Goal: Information Seeking & Learning: Learn about a topic

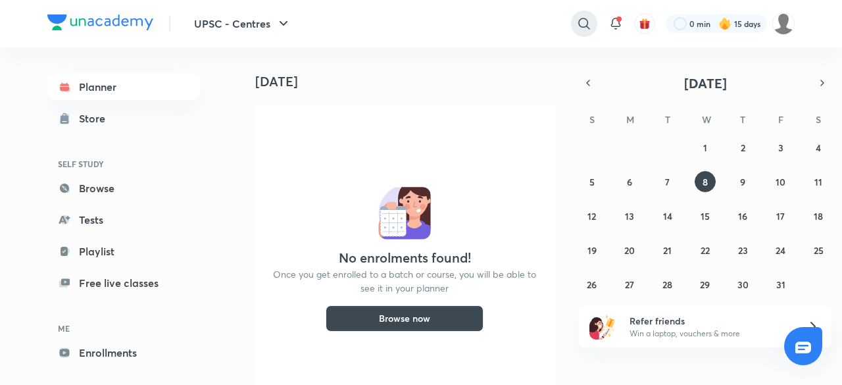
click at [580, 27] on icon at bounding box center [584, 24] width 16 height 16
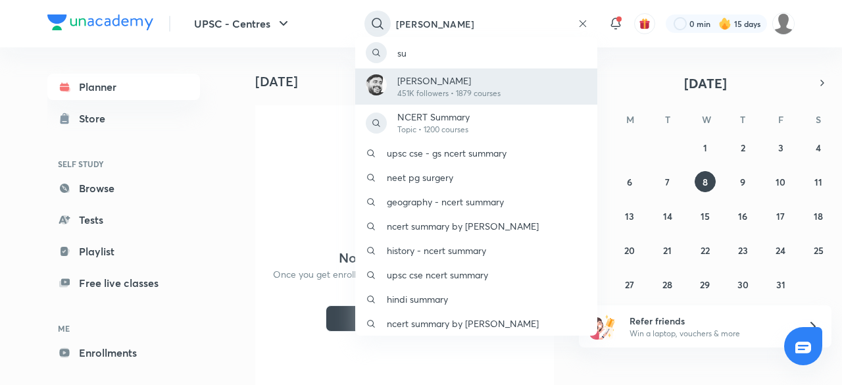
type input "[PERSON_NAME]"
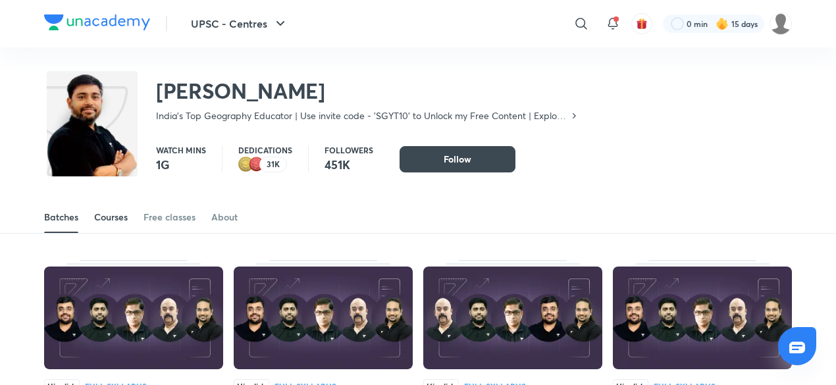
click at [126, 220] on div "Courses" at bounding box center [111, 217] width 34 height 13
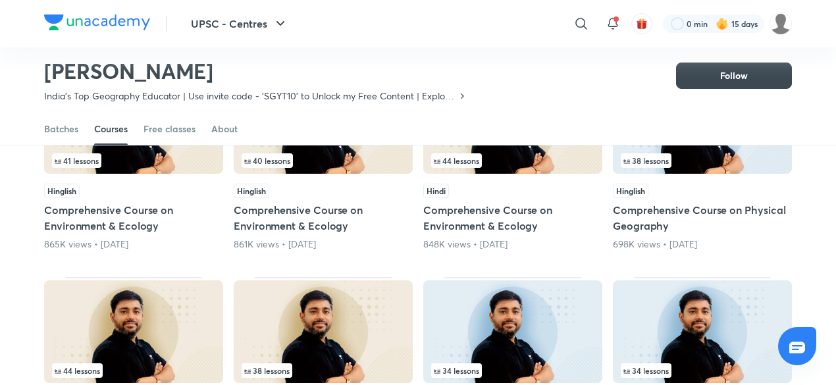
scroll to position [68, 0]
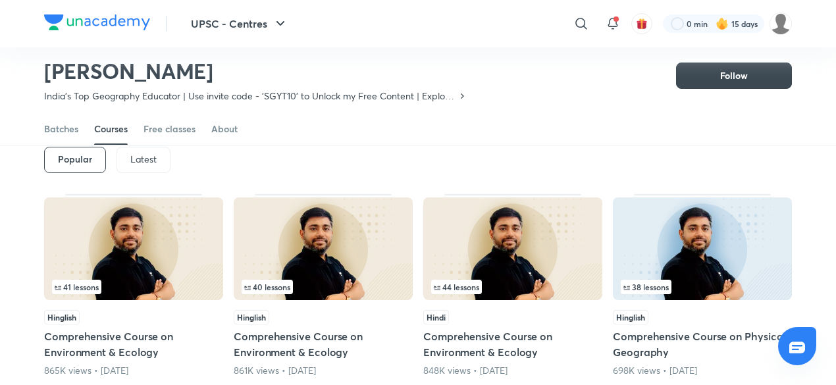
click at [157, 162] on div "Latest" at bounding box center [143, 160] width 54 height 26
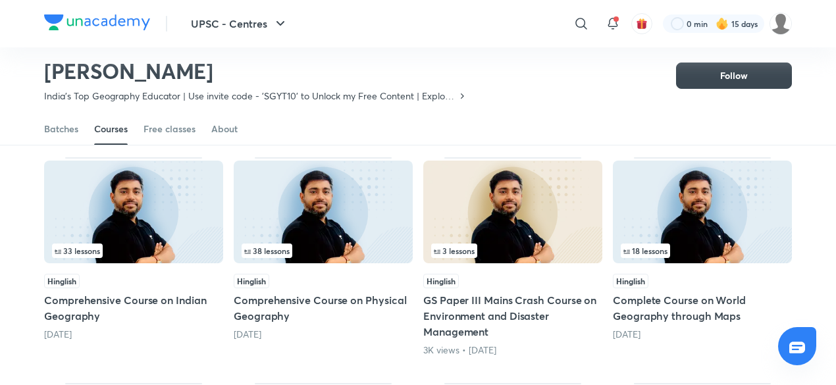
scroll to position [313, 0]
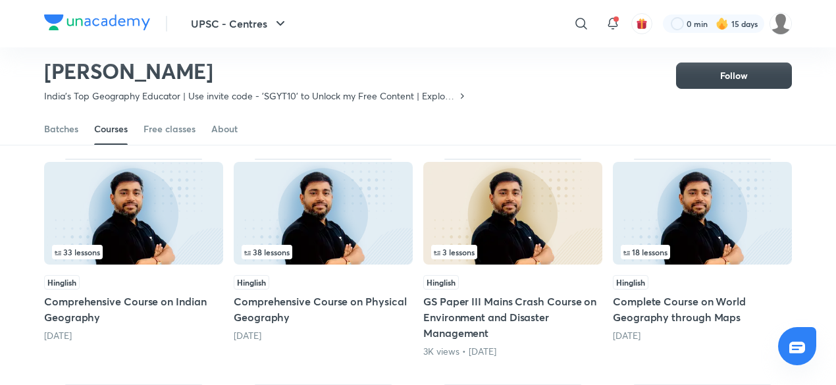
click at [136, 231] on img at bounding box center [133, 213] width 179 height 103
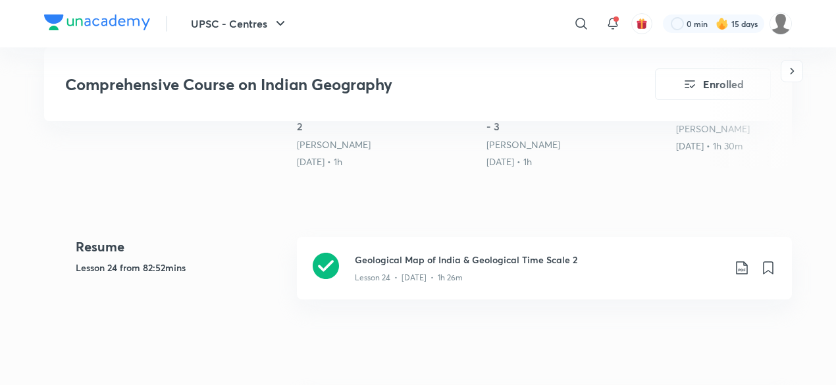
scroll to position [516, 0]
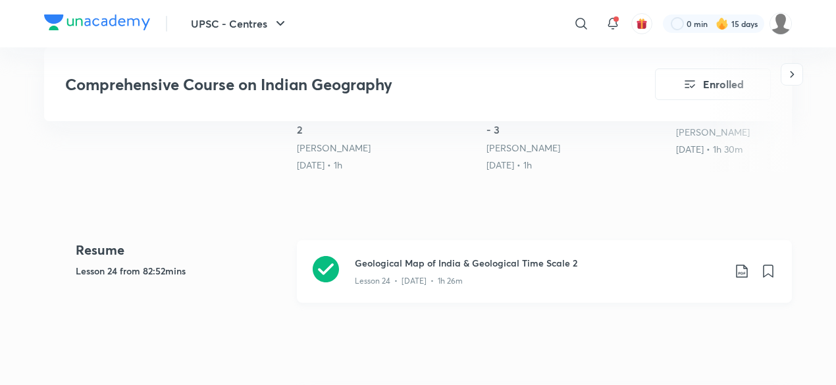
click at [551, 270] on div "Lesson 24 • [DATE] • 1h 26m" at bounding box center [539, 278] width 369 height 17
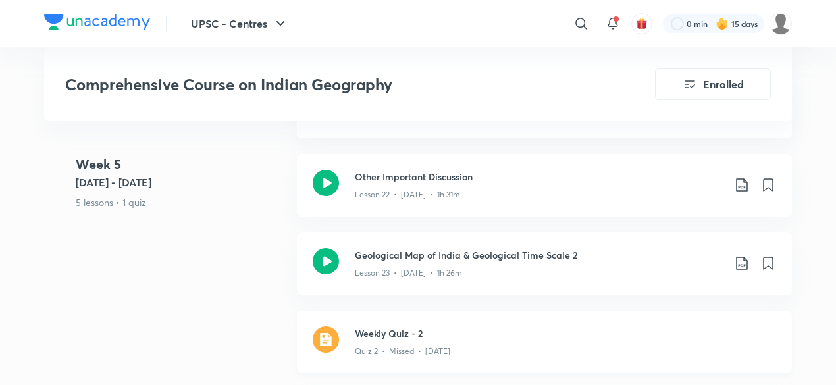
scroll to position [2843, 0]
click at [453, 339] on div "Quiz 2 • Missed • [DATE]" at bounding box center [565, 347] width 421 height 17
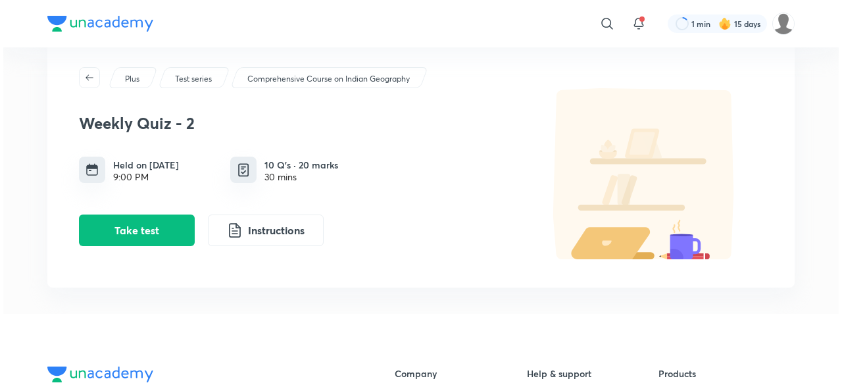
scroll to position [34, 0]
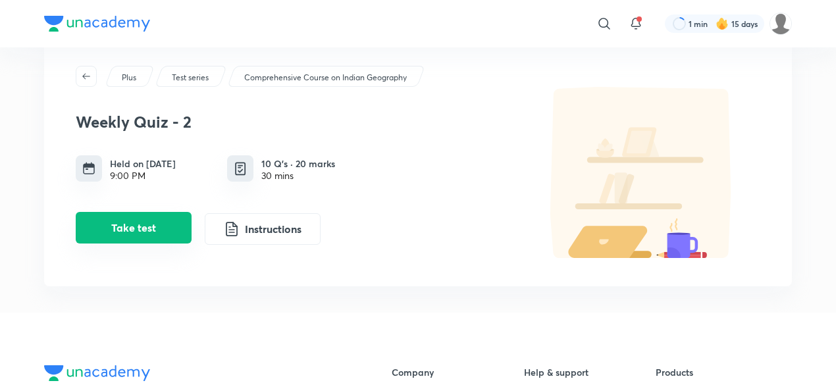
click at [132, 228] on button "Take test" at bounding box center [134, 228] width 116 height 32
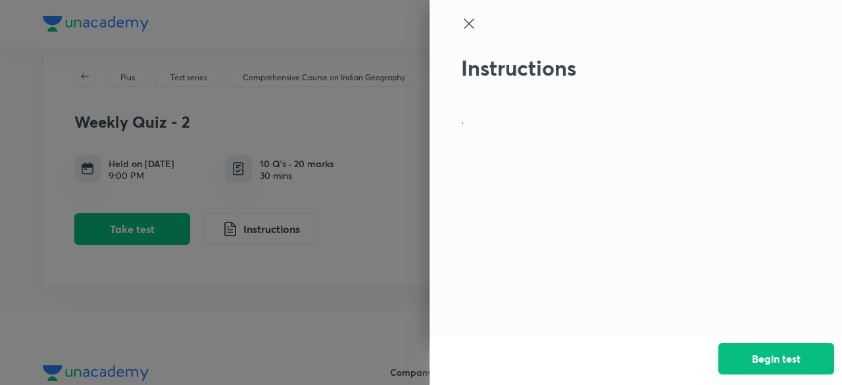
click at [770, 359] on button "Begin test" at bounding box center [777, 359] width 116 height 32
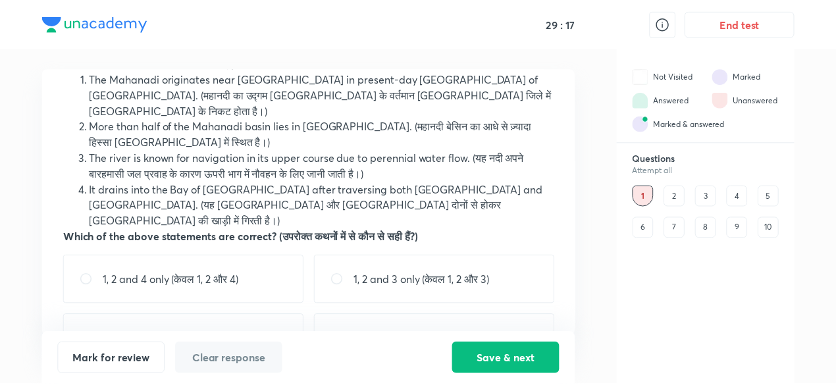
scroll to position [77, 0]
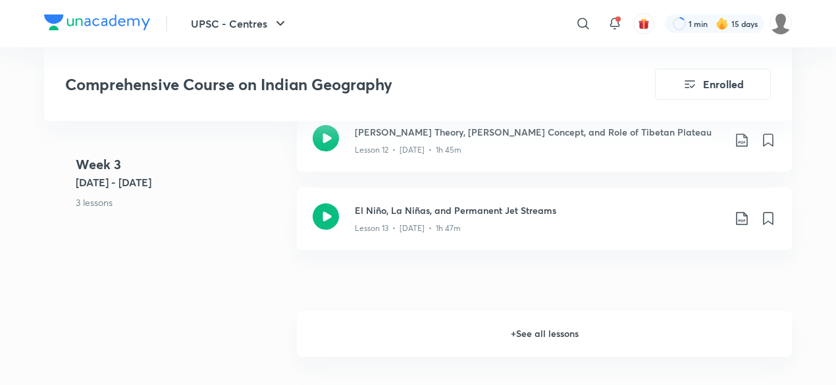
scroll to position [1857, 0]
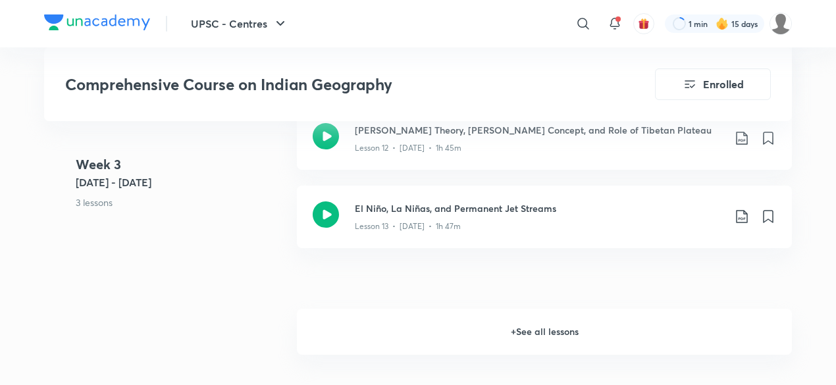
click at [349, 309] on h6 "+ See all lessons" at bounding box center [544, 332] width 495 height 46
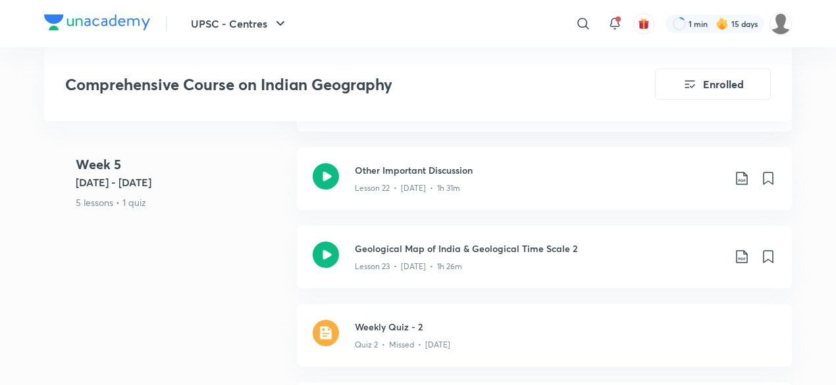
scroll to position [2838, 0]
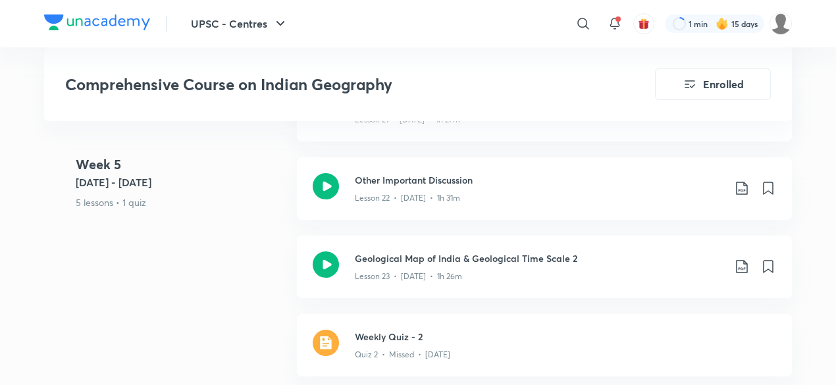
click at [349, 314] on div "Weekly Quiz - 2 Quiz 2 • Missed • [DATE]" at bounding box center [544, 345] width 495 height 63
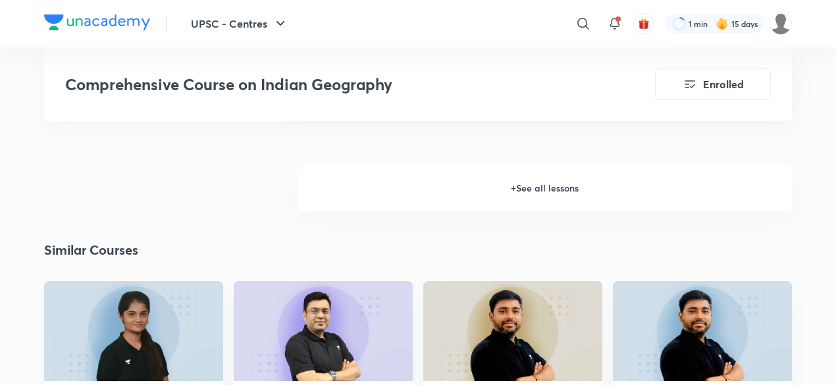
scroll to position [1997, 0]
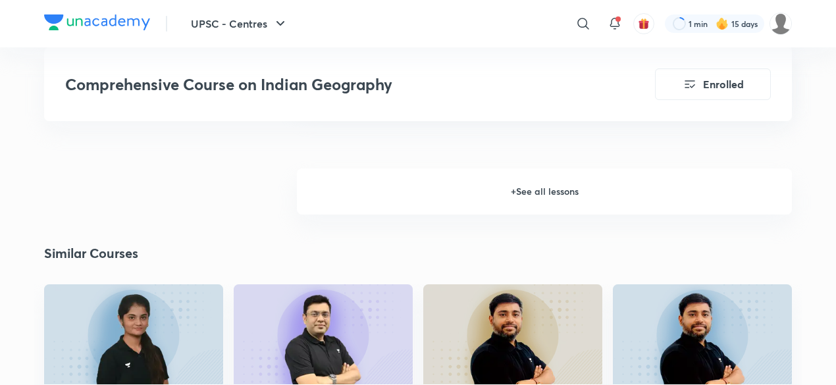
click at [514, 168] on h6 "+ See all lessons" at bounding box center [544, 191] width 495 height 46
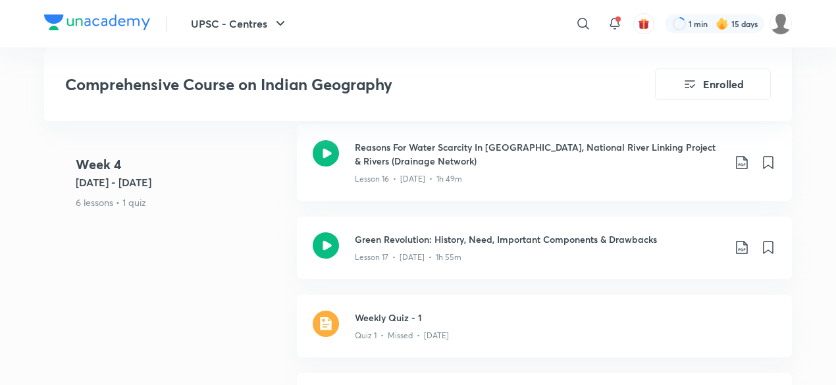
scroll to position [2258, 0]
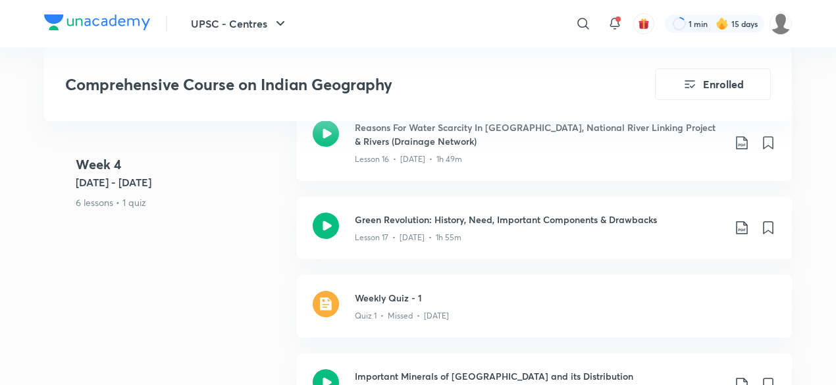
click at [509, 291] on h3 "Weekly Quiz - 1" at bounding box center [565, 298] width 421 height 14
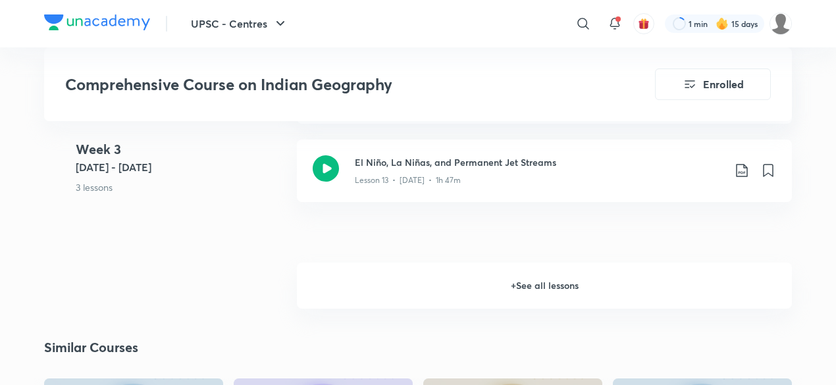
scroll to position [1886, 0]
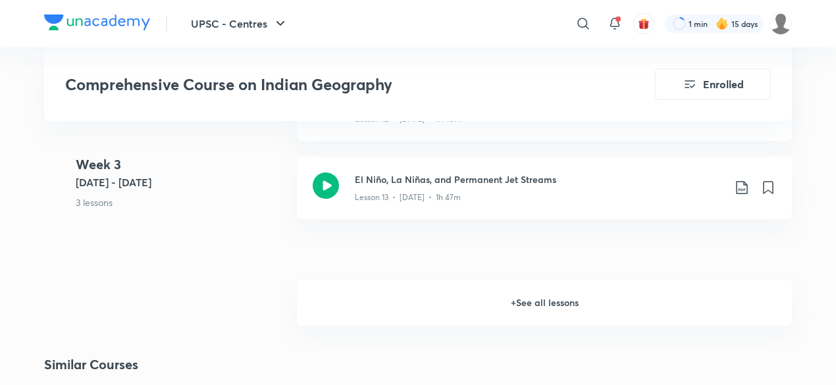
click at [476, 283] on h6 "+ See all lessons" at bounding box center [544, 303] width 495 height 46
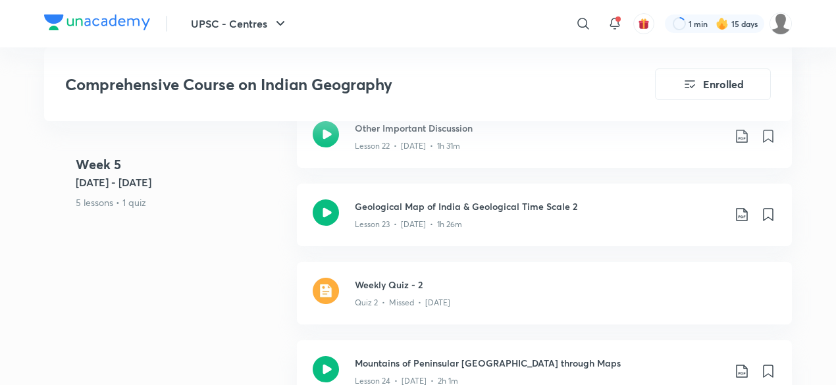
scroll to position [2872, 0]
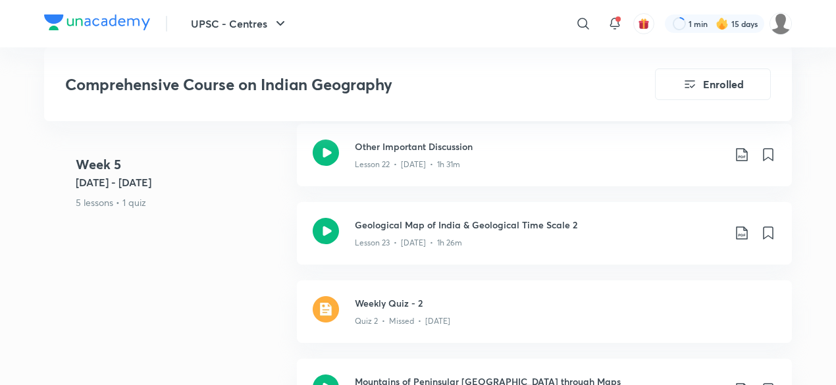
click at [476, 283] on div "Weekly Quiz - 2 Quiz 2 • Missed • [DATE]" at bounding box center [544, 311] width 495 height 63
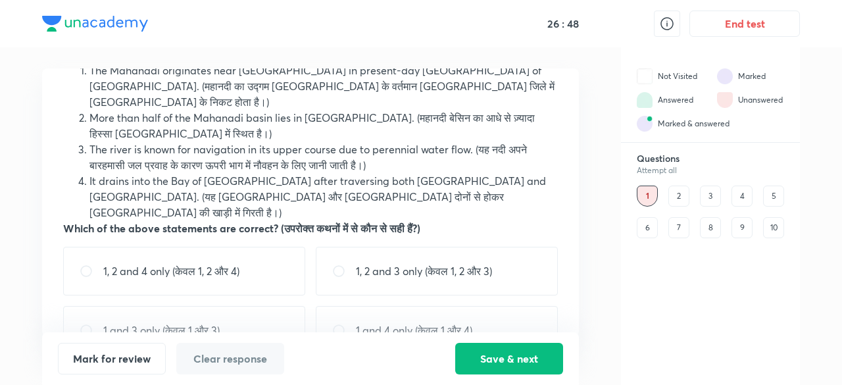
scroll to position [91, 0]
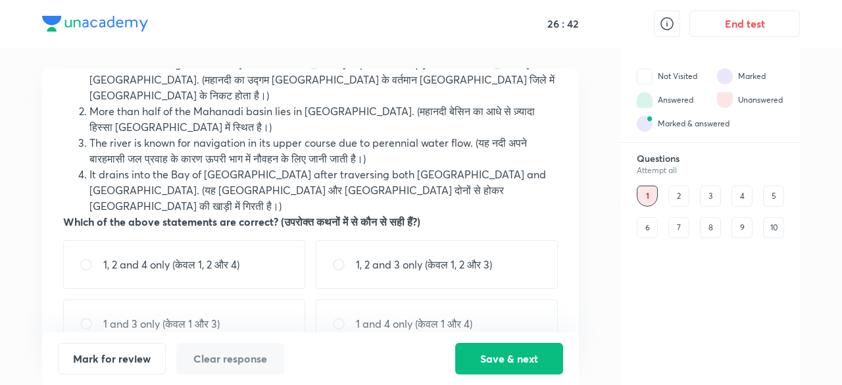
click at [156, 257] on p "1, 2 and 4 only (केवल 1, 2 और 4)" at bounding box center [171, 265] width 136 height 16
radio input "true"
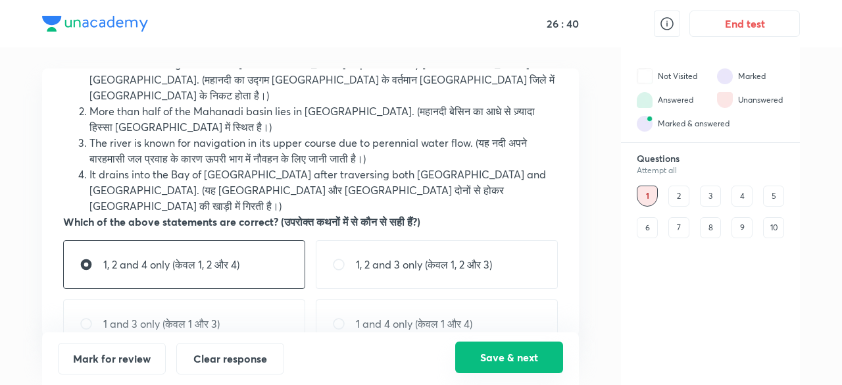
click at [540, 368] on button "Save & next" at bounding box center [509, 358] width 108 height 32
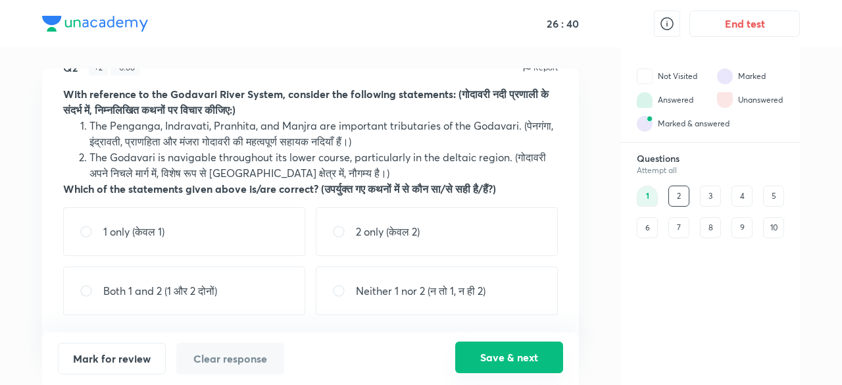
scroll to position [28, 0]
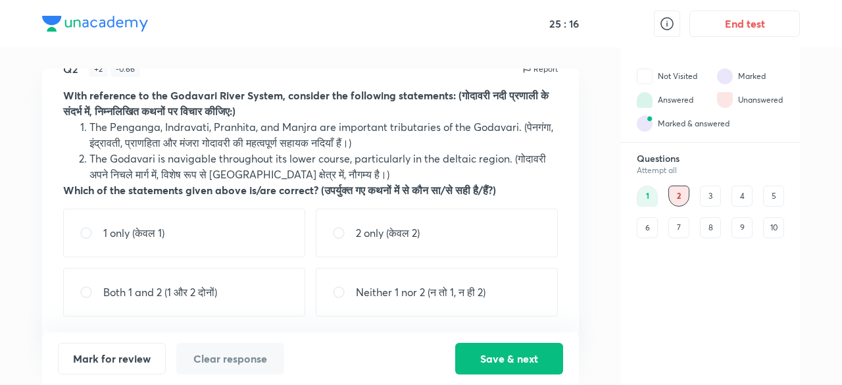
click at [234, 236] on div "1 only (केवल 1)" at bounding box center [184, 233] width 242 height 49
radio input "true"
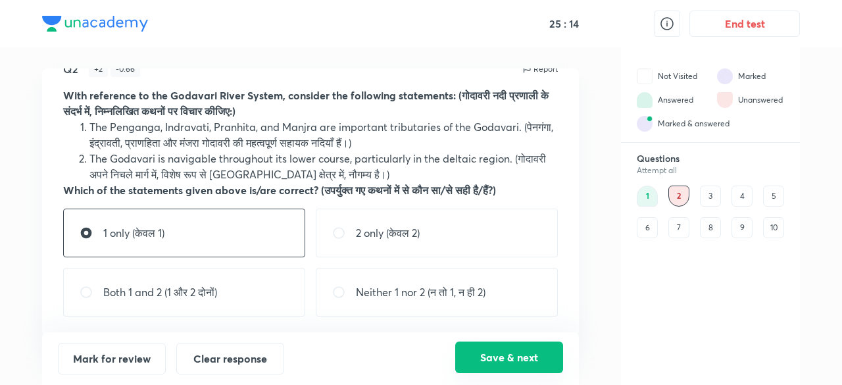
click at [499, 371] on button "Save & next" at bounding box center [509, 358] width 108 height 32
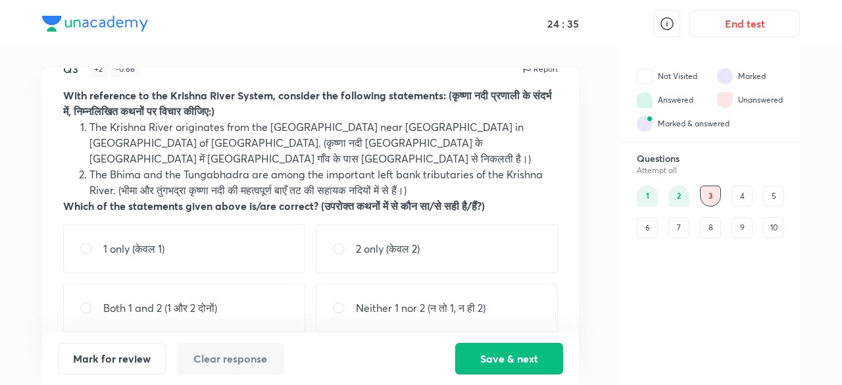
click at [262, 287] on div "Both 1 and 2 (1 और 2 दोनों)" at bounding box center [184, 308] width 242 height 49
radio input "true"
click at [398, 243] on div "2 only (केवल 2)" at bounding box center [437, 248] width 242 height 49
radio input "true"
radio input "false"
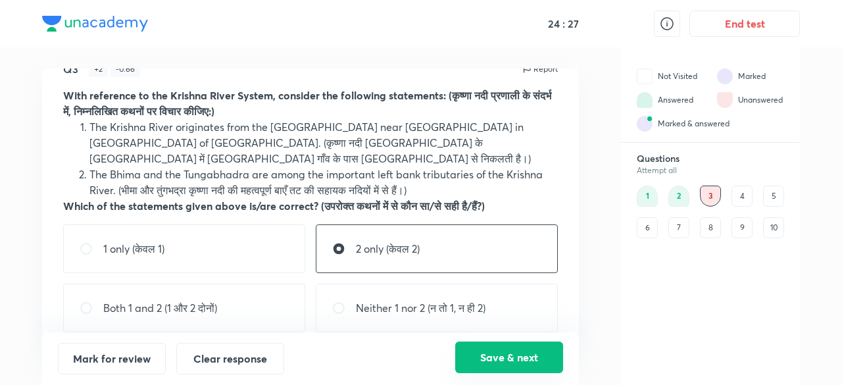
click at [534, 363] on button "Save & next" at bounding box center [509, 358] width 108 height 32
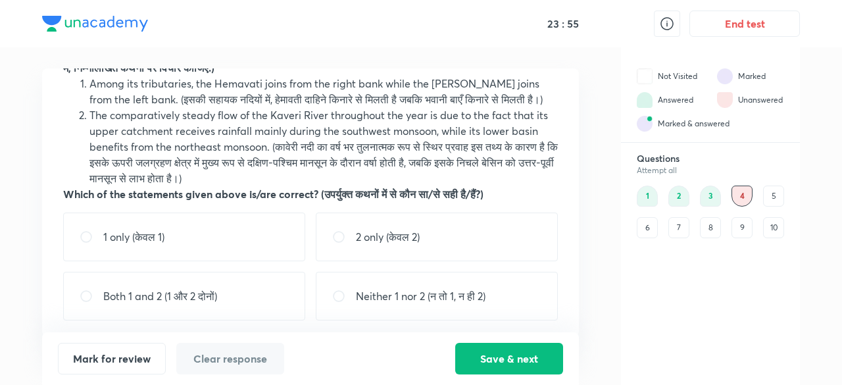
scroll to position [72, 0]
click at [380, 290] on p "Neither 1 nor 2 (न तो 1, न ही 2)" at bounding box center [421, 296] width 130 height 16
radio input "true"
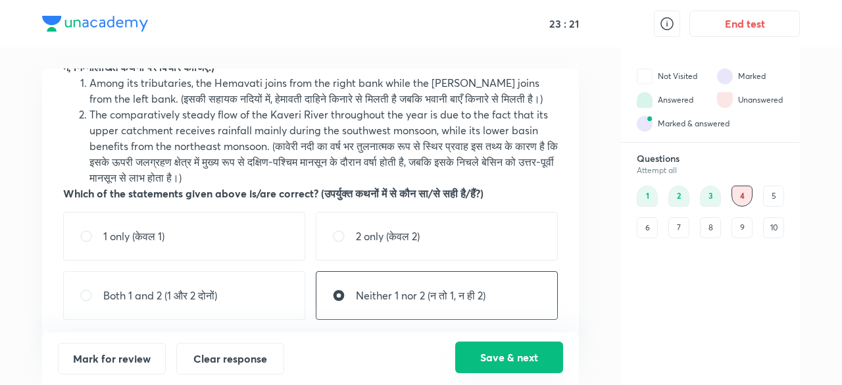
click at [532, 365] on button "Save & next" at bounding box center [509, 358] width 108 height 32
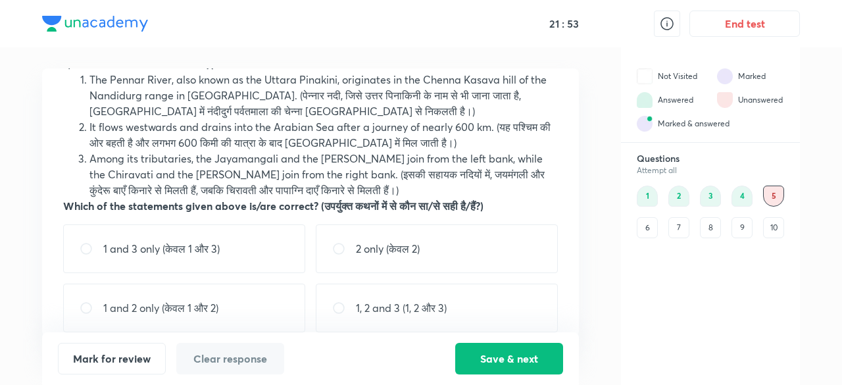
scroll to position [91, 0]
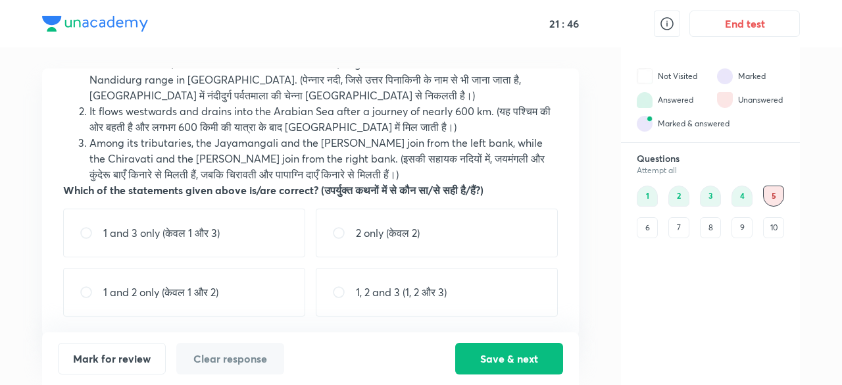
click at [192, 231] on p "1 and 3 only (केवल 1 और 3)" at bounding box center [161, 233] width 116 height 16
radio input "true"
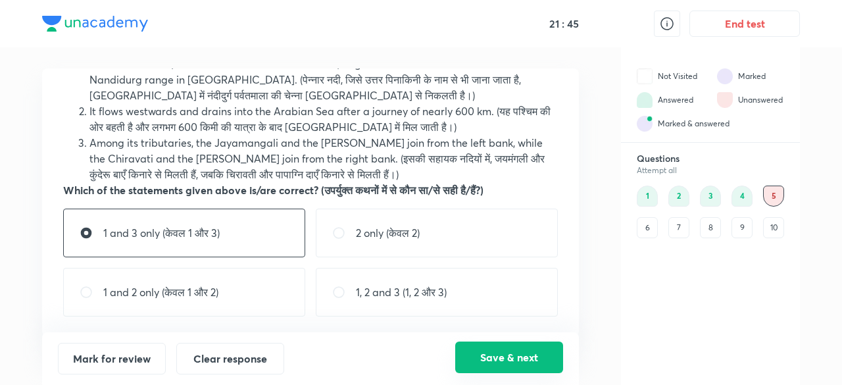
click at [498, 365] on button "Save & next" at bounding box center [509, 358] width 108 height 32
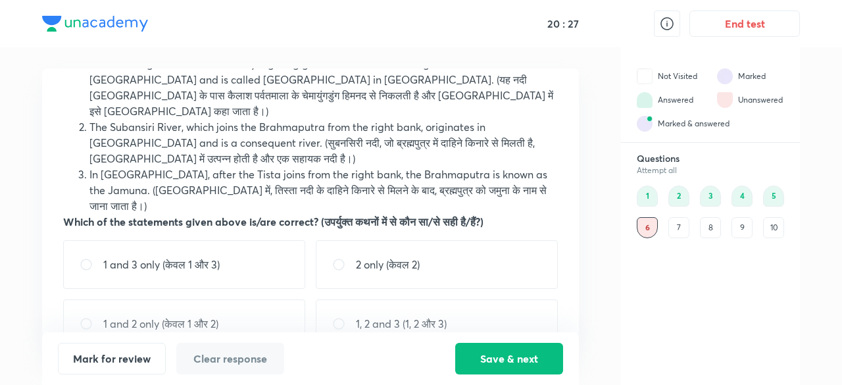
scroll to position [91, 0]
click at [402, 317] on p "1, 2 and 3 (1, 2 और 3)" at bounding box center [401, 325] width 91 height 16
radio input "true"
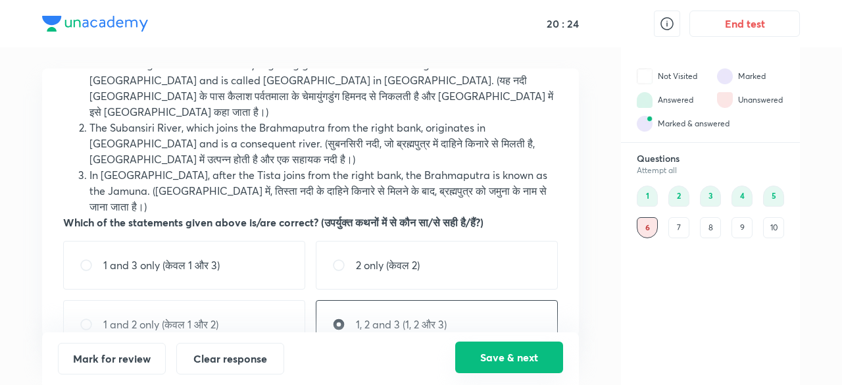
click at [539, 359] on button "Save & next" at bounding box center [509, 358] width 108 height 32
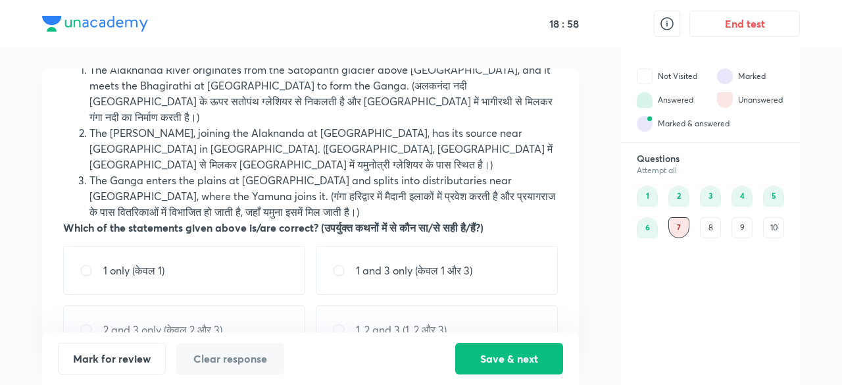
scroll to position [91, 0]
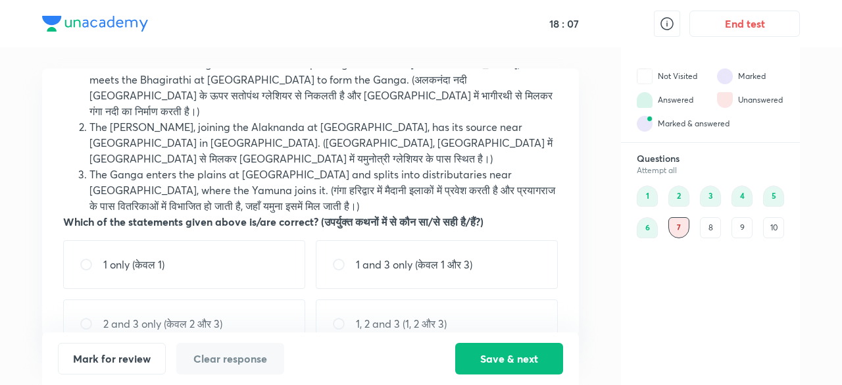
click at [394, 316] on p "1, 2 and 3 (1, 2 और 3)" at bounding box center [401, 324] width 91 height 16
radio input "true"
click at [538, 347] on button "Save & next" at bounding box center [509, 358] width 108 height 32
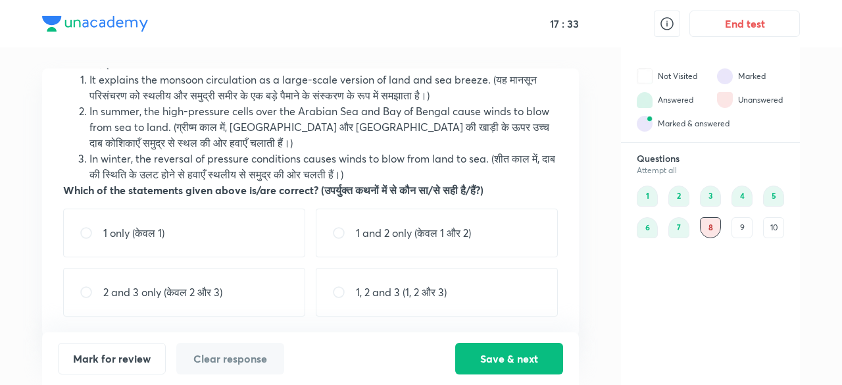
click at [363, 292] on p "1, 2 and 3 (1, 2 और 3)" at bounding box center [401, 292] width 91 height 16
radio input "true"
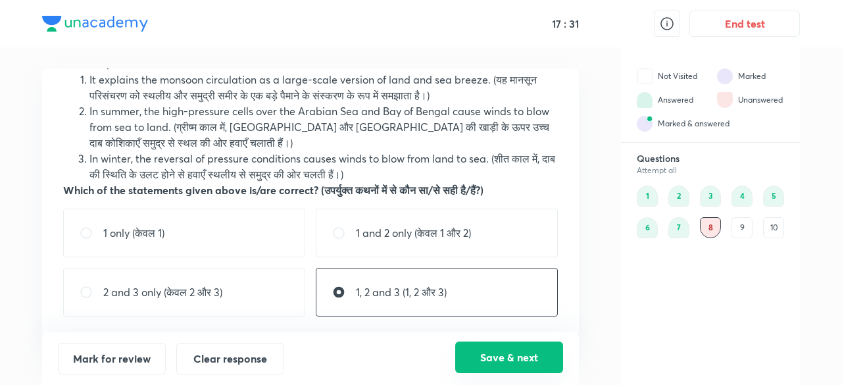
click at [518, 351] on button "Save & next" at bounding box center [509, 358] width 108 height 32
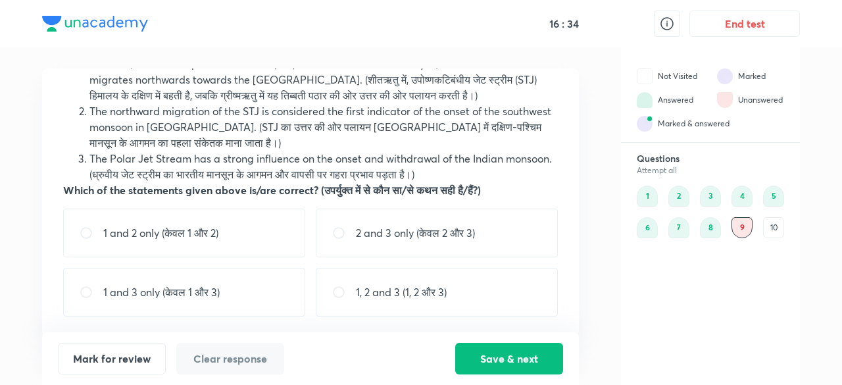
click at [195, 222] on div "1 and 2 only (केवल 1 और 2)" at bounding box center [184, 233] width 242 height 49
radio input "true"
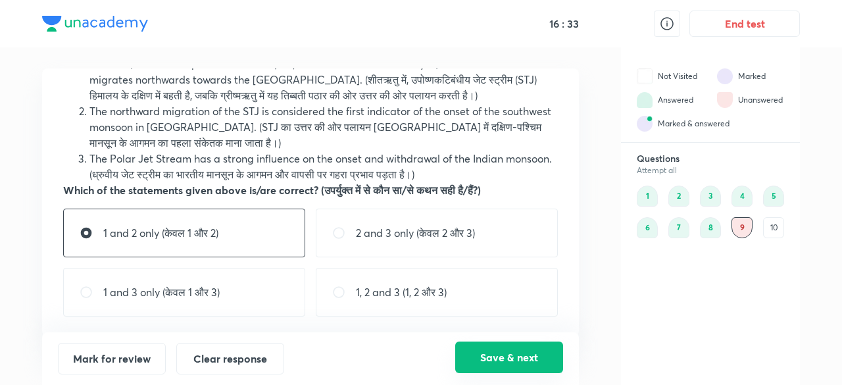
click at [496, 359] on button "Save & next" at bounding box center [509, 358] width 108 height 32
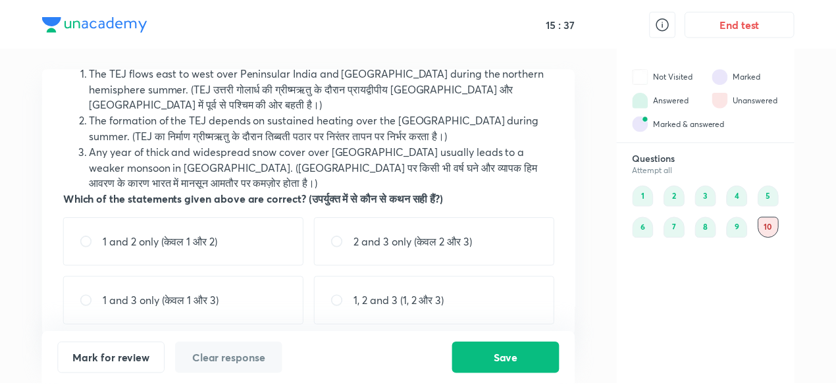
scroll to position [97, 0]
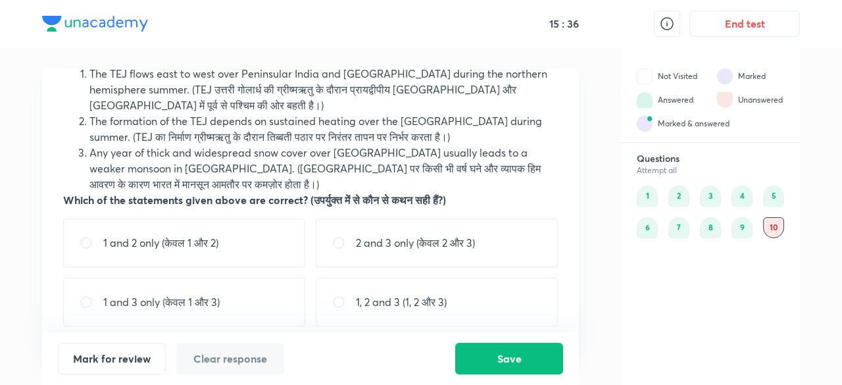
click at [417, 317] on div "1, 2 and 3 (1, 2 और 3)" at bounding box center [437, 302] width 242 height 49
radio input "true"
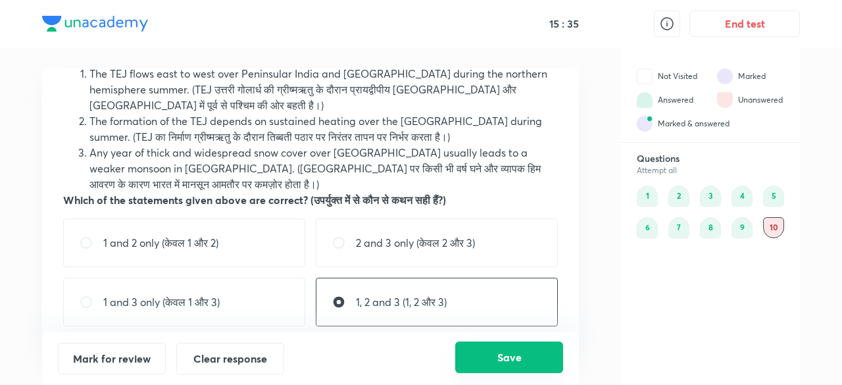
click at [494, 357] on button "Save" at bounding box center [509, 358] width 108 height 32
click at [487, 349] on button "Save" at bounding box center [509, 358] width 108 height 32
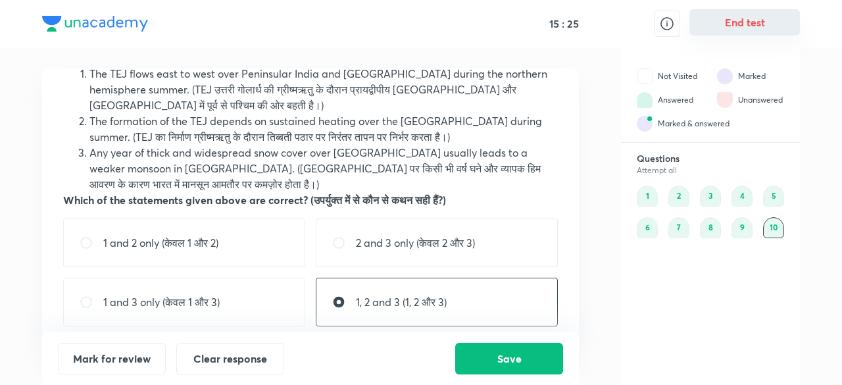
click at [746, 23] on button "End test" at bounding box center [745, 22] width 111 height 26
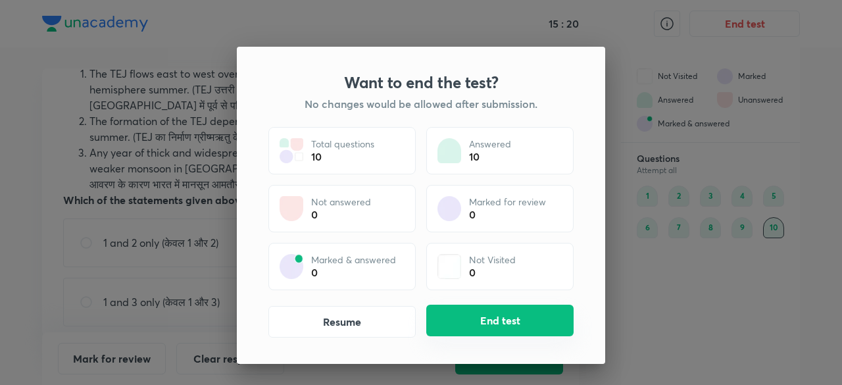
click at [513, 318] on button "End test" at bounding box center [499, 321] width 147 height 32
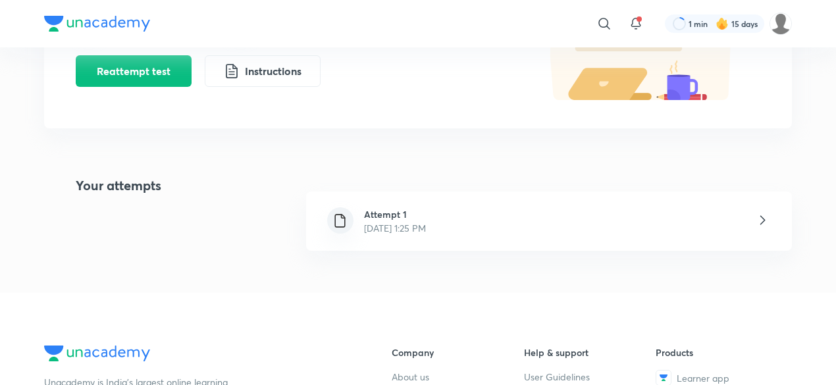
scroll to position [186, 0]
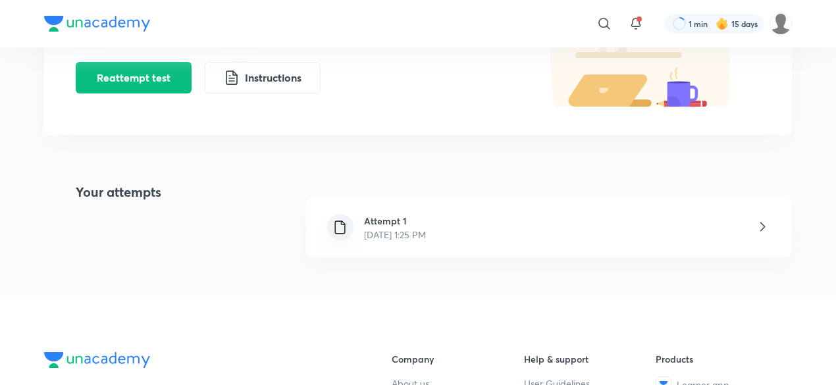
click at [478, 222] on div "Attempt 1 [DATE] 1:25 PM" at bounding box center [549, 227] width 486 height 59
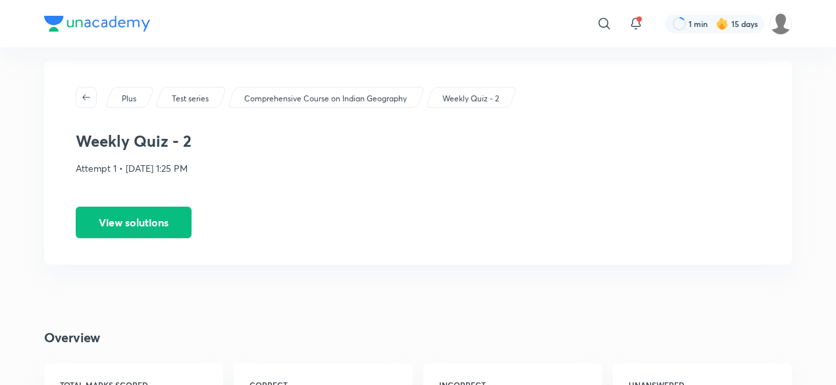
scroll to position [18, 0]
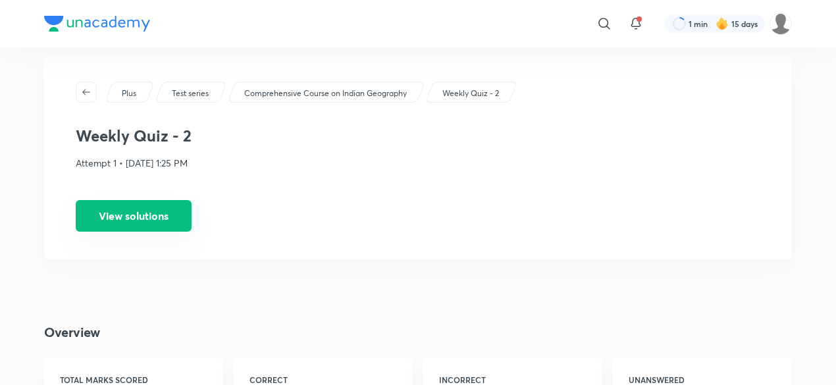
click at [133, 219] on button "View solutions" at bounding box center [134, 216] width 116 height 32
